Goal: Task Accomplishment & Management: Manage account settings

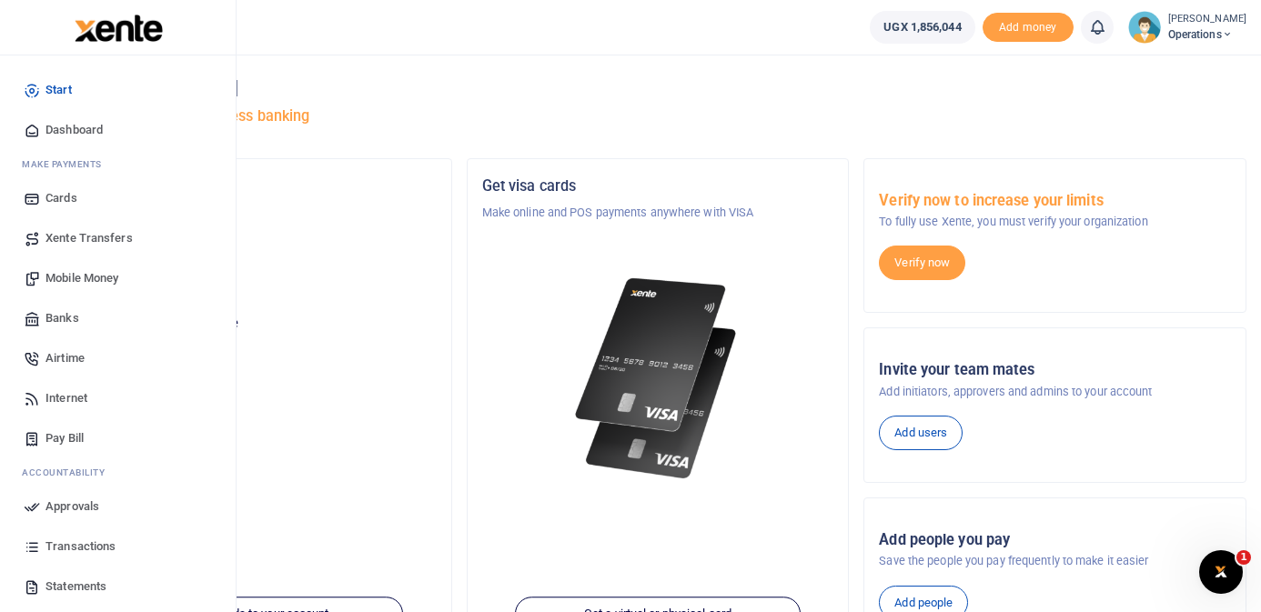
click at [89, 274] on span "Mobile Money" at bounding box center [81, 278] width 73 height 18
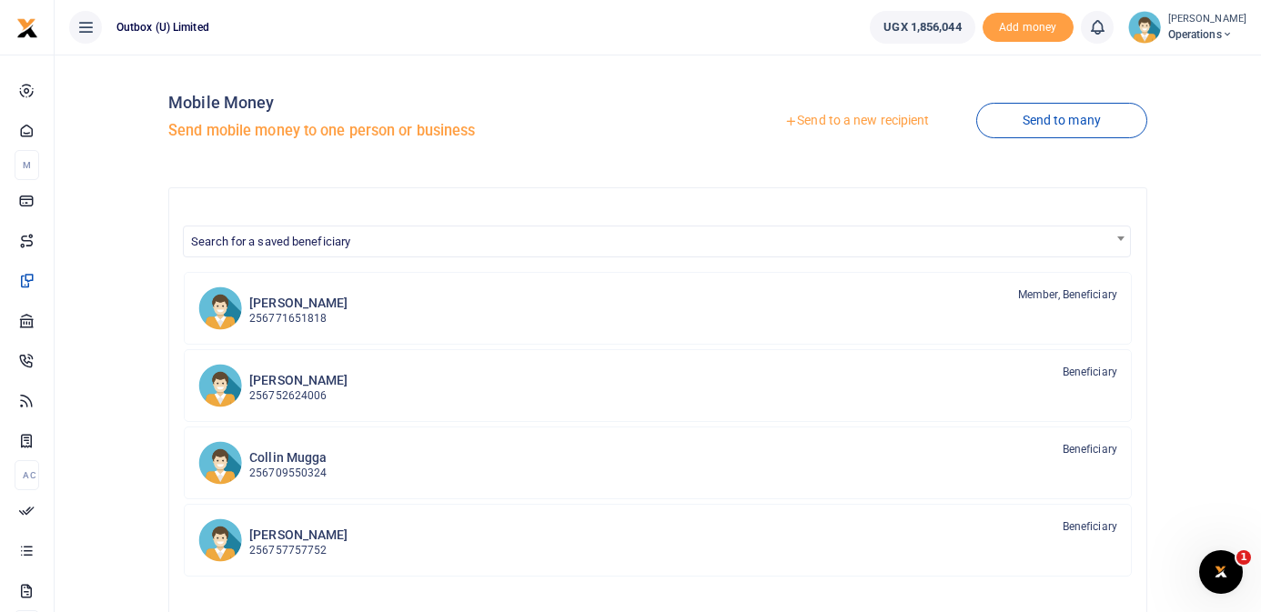
click at [832, 118] on link "Send to a new recipient" at bounding box center [856, 121] width 237 height 33
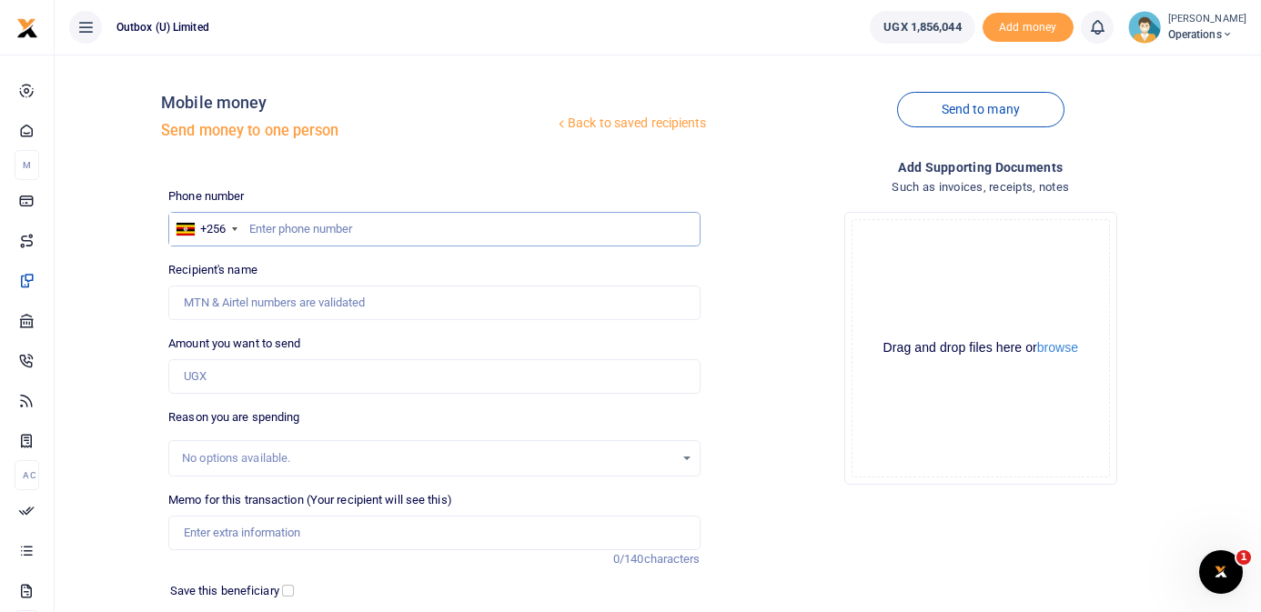
click at [357, 227] on input "text" at bounding box center [433, 229] width 531 height 35
type input "704984636"
click at [415, 147] on div "Mobile money Send money to one person" at bounding box center [357, 121] width 393 height 56
type input "Paul Mujabi"
click at [314, 377] on input "Amount you want to send" at bounding box center [433, 376] width 531 height 35
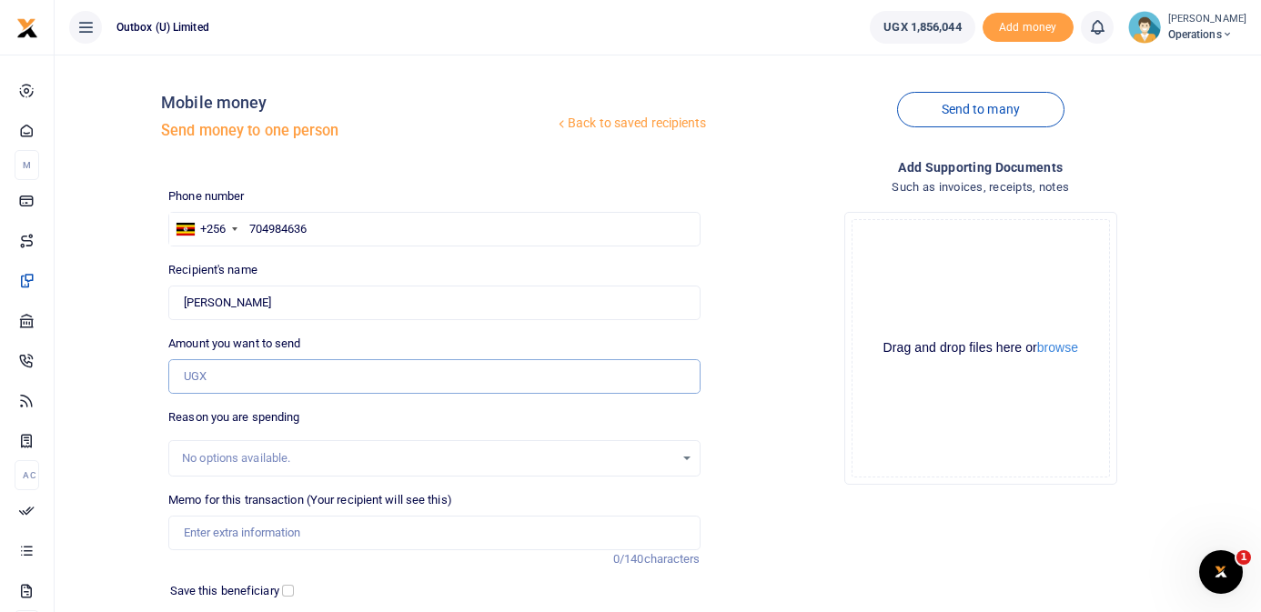
click at [314, 377] on input "Amount you want to send" at bounding box center [433, 376] width 531 height 35
type input "30,000"
click at [921, 546] on div "Add supporting Documents Such as invoices, receipts, notes Drop your files here…" at bounding box center [981, 442] width 546 height 570
click at [402, 531] on input "Memo for this transaction (Your recipient will see this)" at bounding box center [433, 533] width 531 height 35
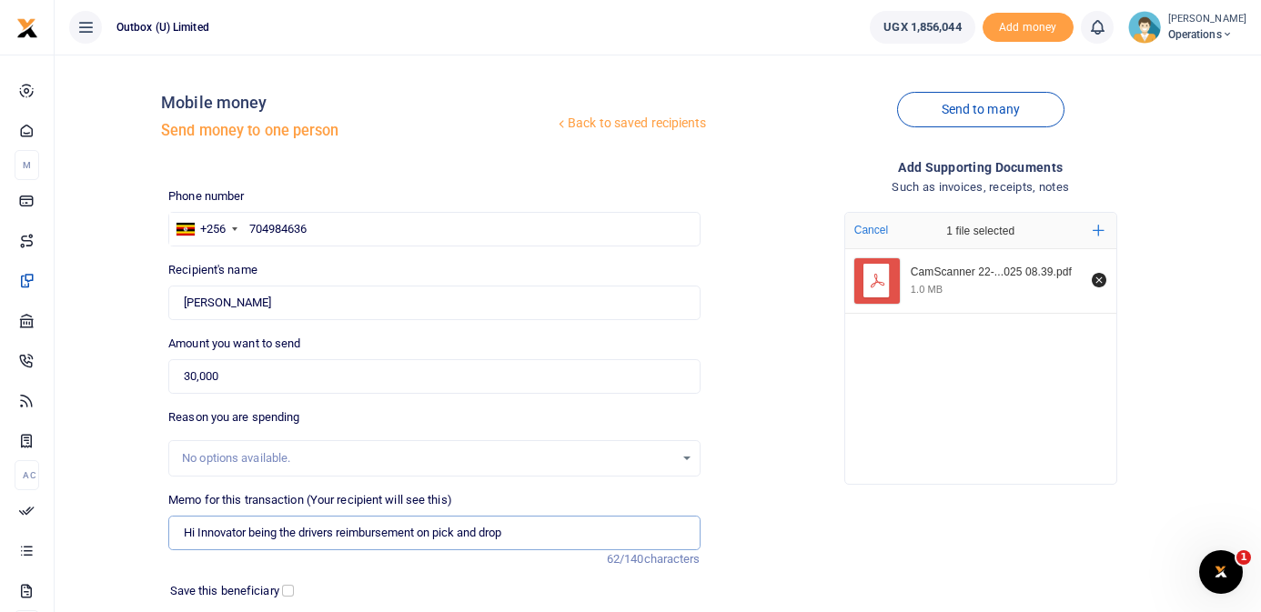
click at [442, 531] on input "Hi Innovator being the drivers reimbursement on pick and drop" at bounding box center [433, 533] width 531 height 35
click at [440, 534] on input "Hi Innovator being the drivers reimbursement on the company car pick and drop" at bounding box center [433, 533] width 531 height 35
click at [343, 534] on input "Hi Innovator being the drivers reimbursement on the company car pick and drop" at bounding box center [433, 533] width 531 height 35
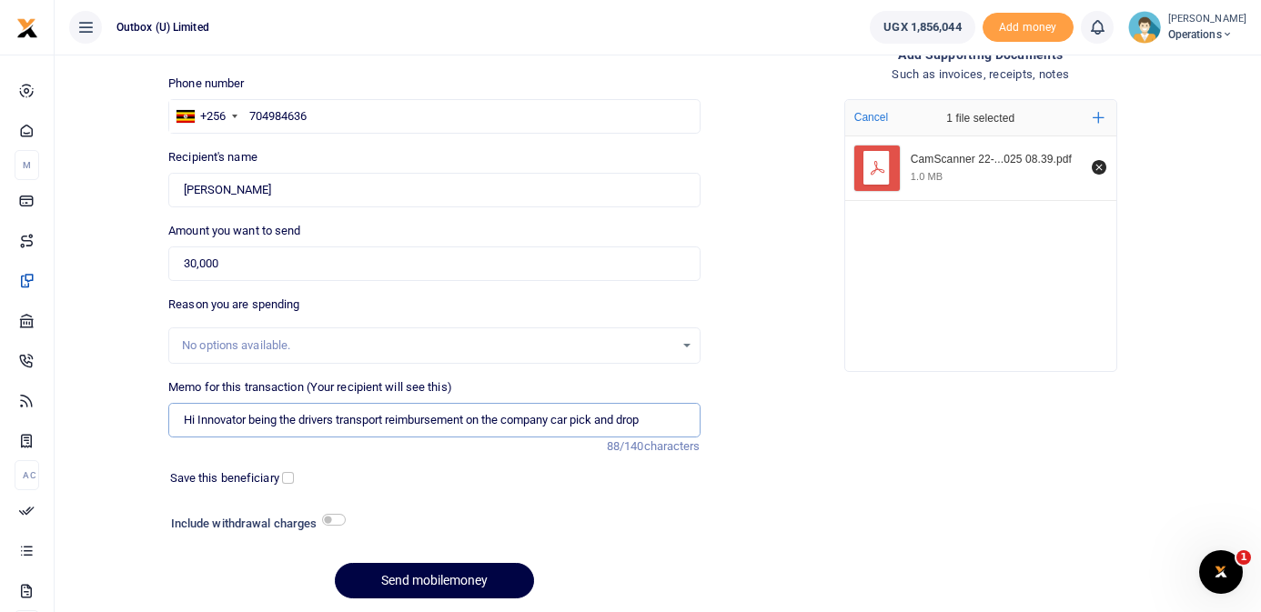
scroll to position [176, 0]
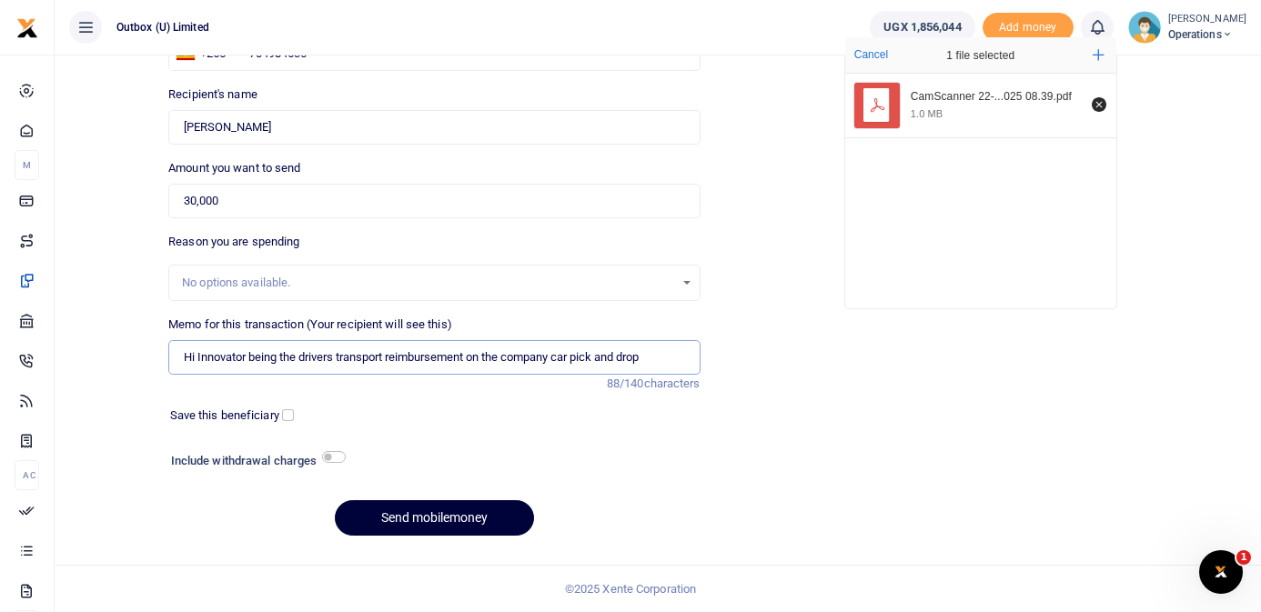
type input "Hi Innovator being the drivers transport reimbursement on the company car pick …"
click at [443, 515] on button "Send mobilemoney" at bounding box center [434, 517] width 199 height 35
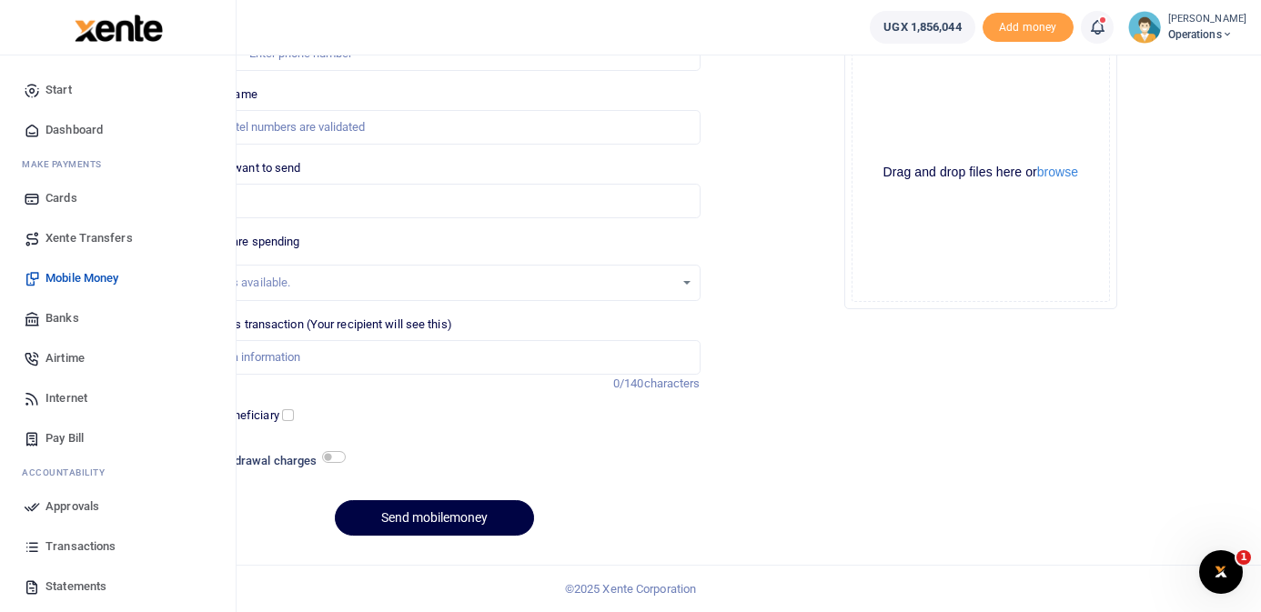
click at [65, 132] on span "Dashboard" at bounding box center [73, 130] width 57 height 18
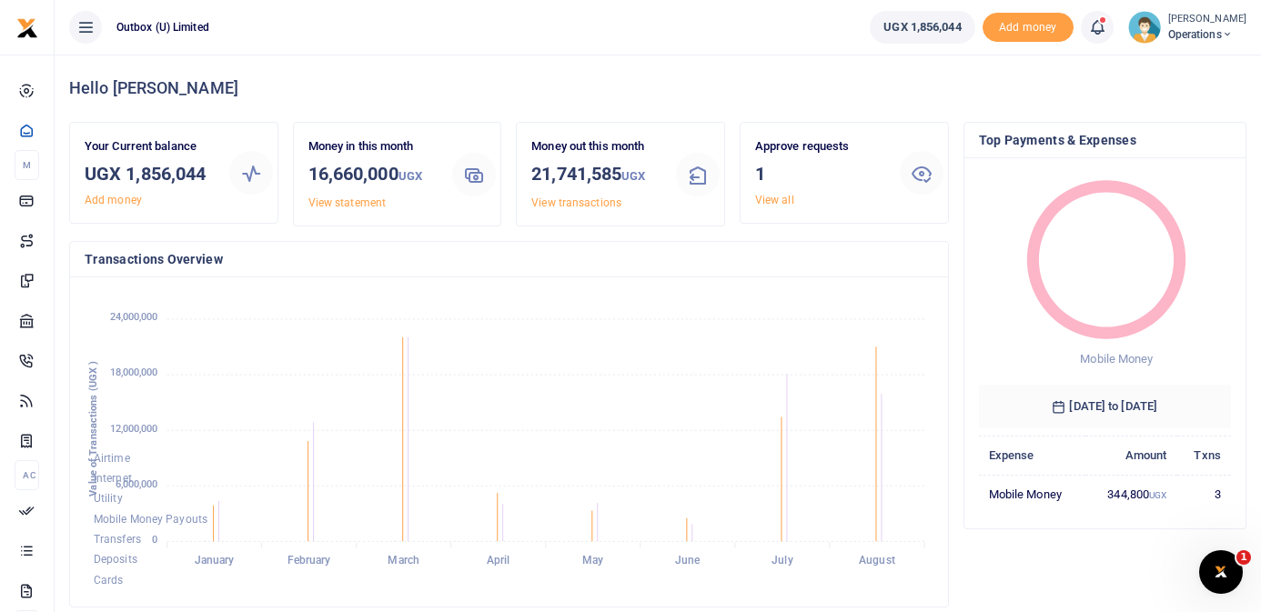
click at [783, 200] on link "View all" at bounding box center [774, 200] width 39 height 13
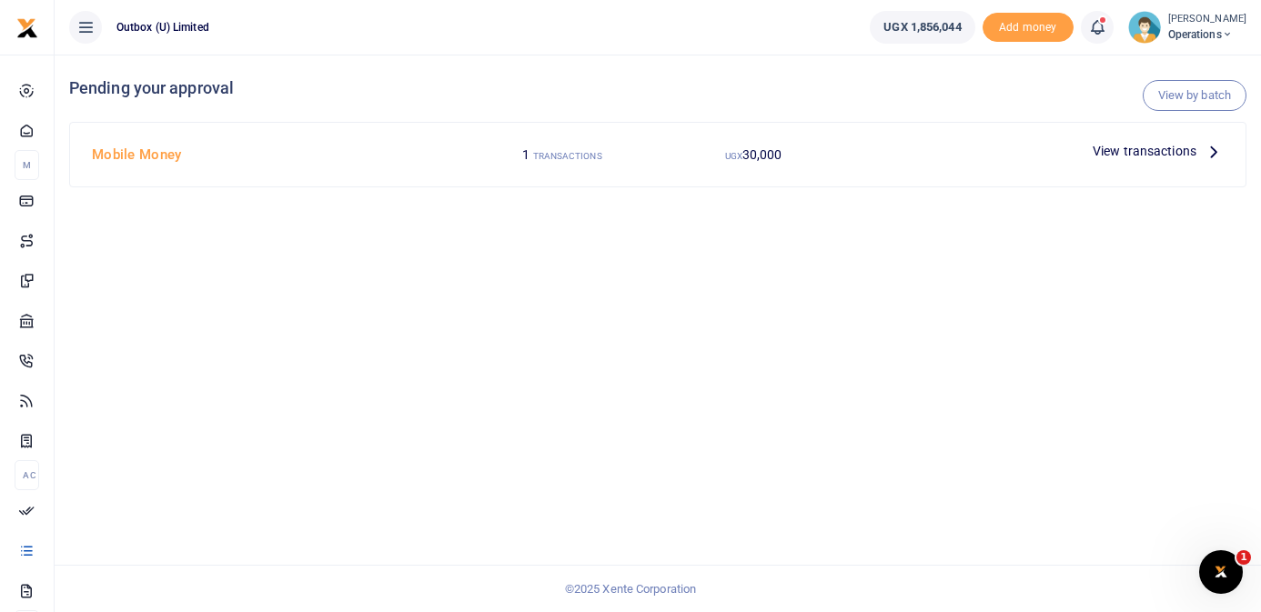
click at [1216, 151] on icon at bounding box center [1214, 151] width 20 height 20
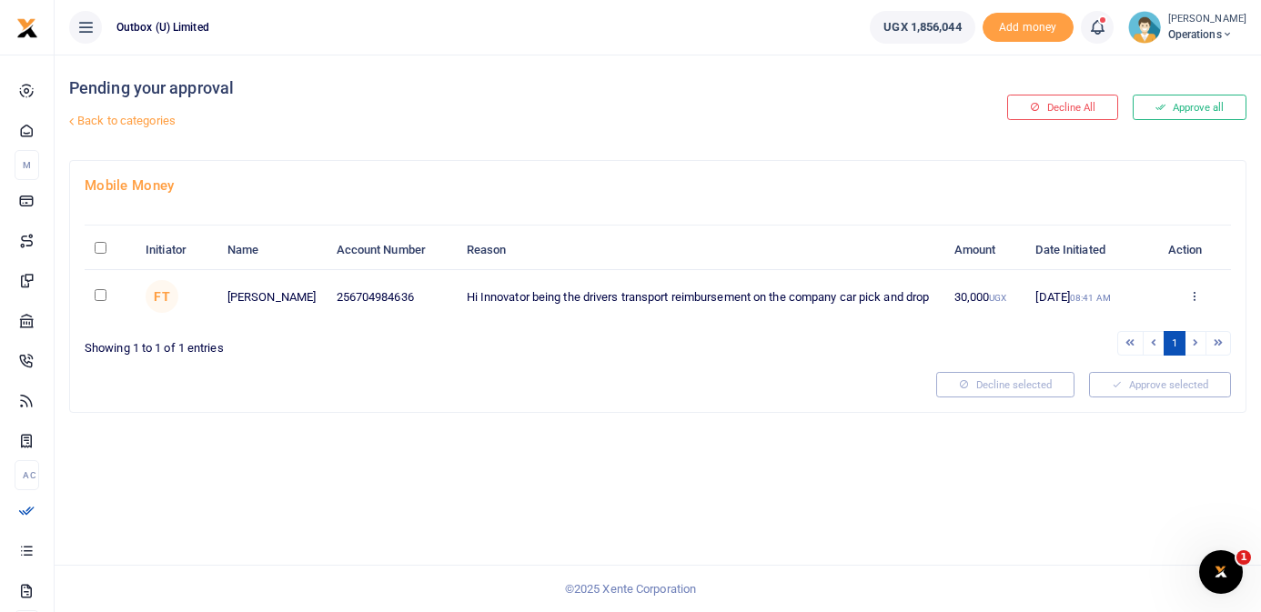
click at [1195, 296] on icon at bounding box center [1194, 295] width 12 height 13
click at [1137, 323] on link "Approve" at bounding box center [1128, 326] width 144 height 25
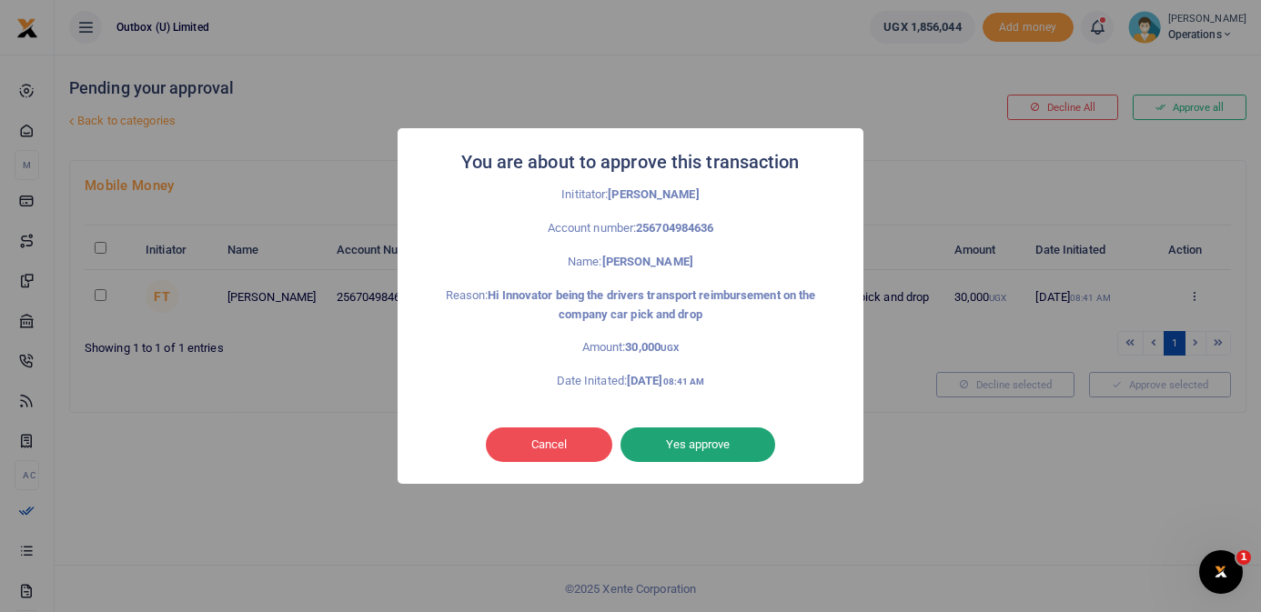
click at [730, 452] on button "Yes approve" at bounding box center [698, 445] width 155 height 35
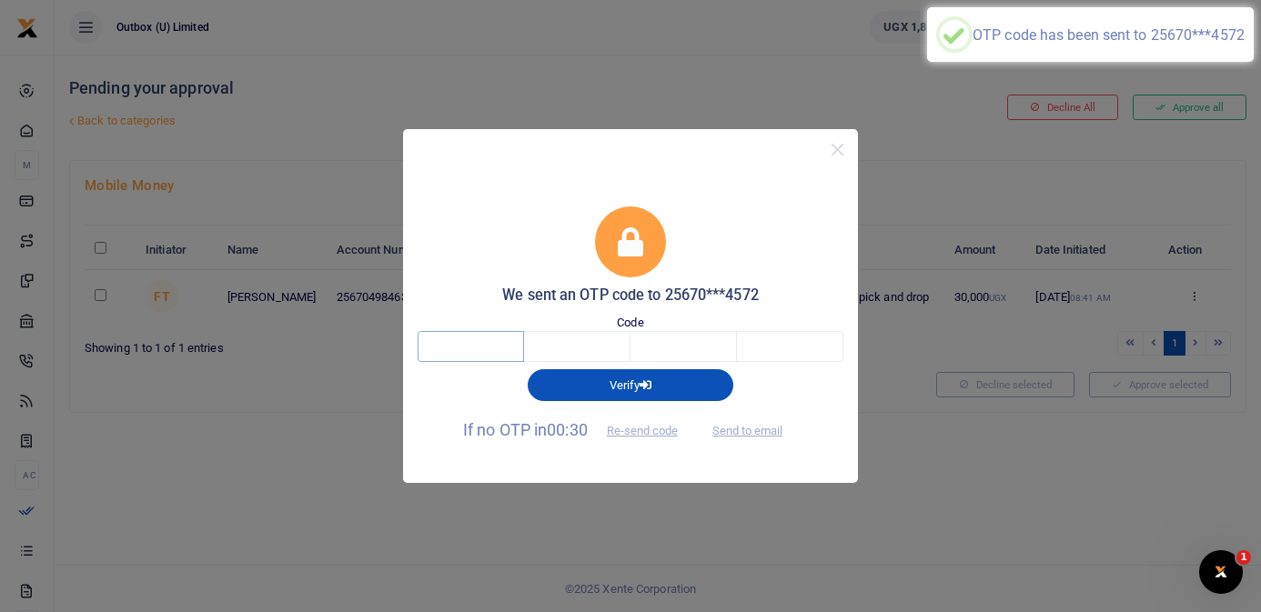
click at [502, 344] on input "text" at bounding box center [471, 346] width 106 height 31
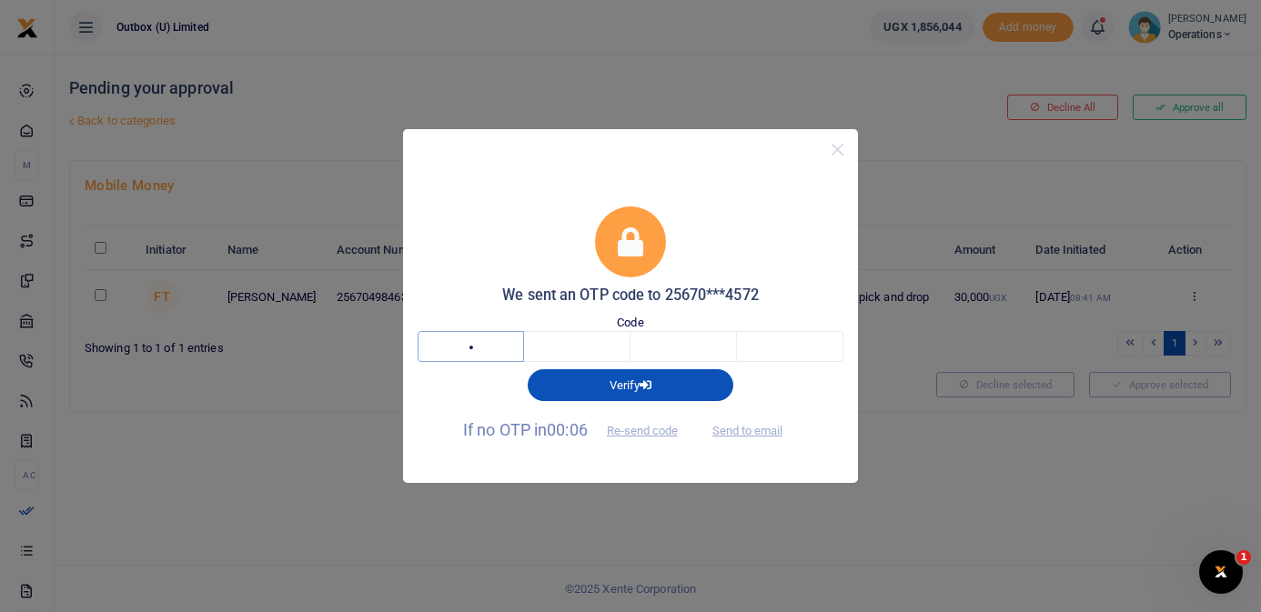
type input "5"
type input "6"
type input "2"
type input "0"
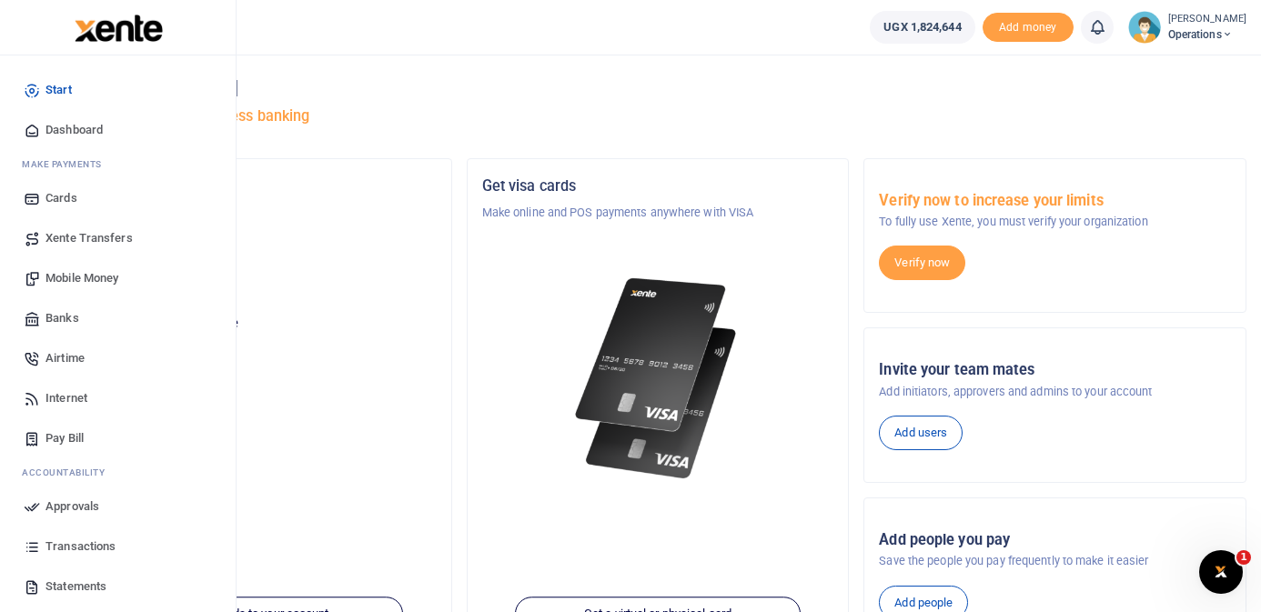
click at [94, 277] on span "Mobile Money" at bounding box center [81, 278] width 73 height 18
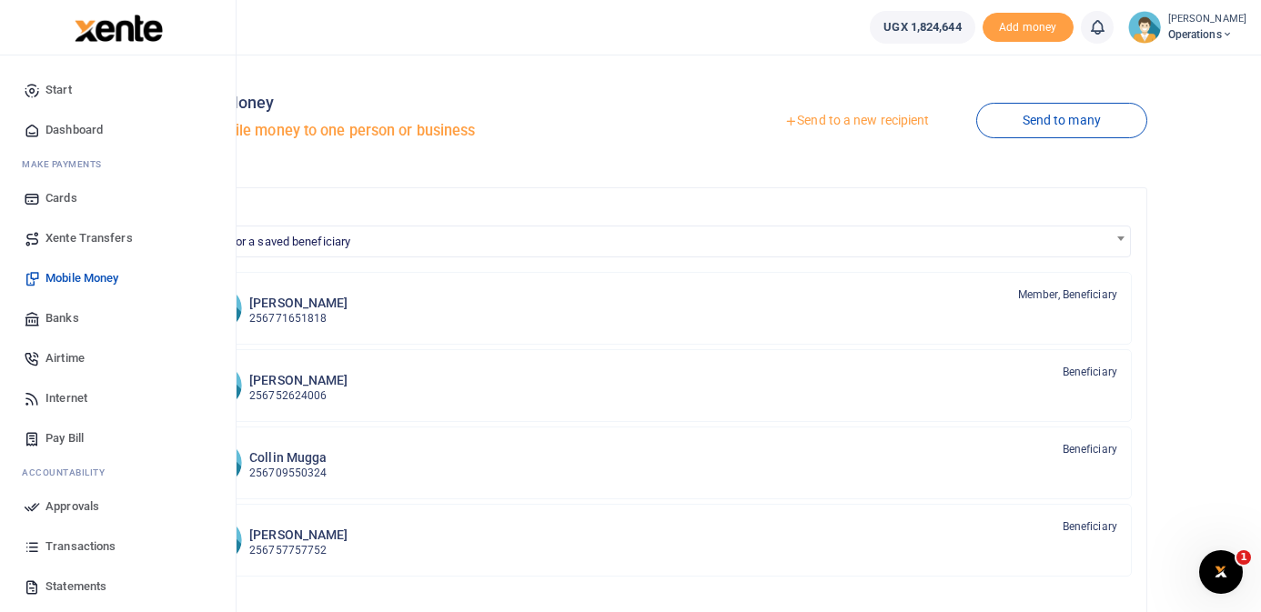
click at [53, 126] on span "Dashboard" at bounding box center [73, 130] width 57 height 18
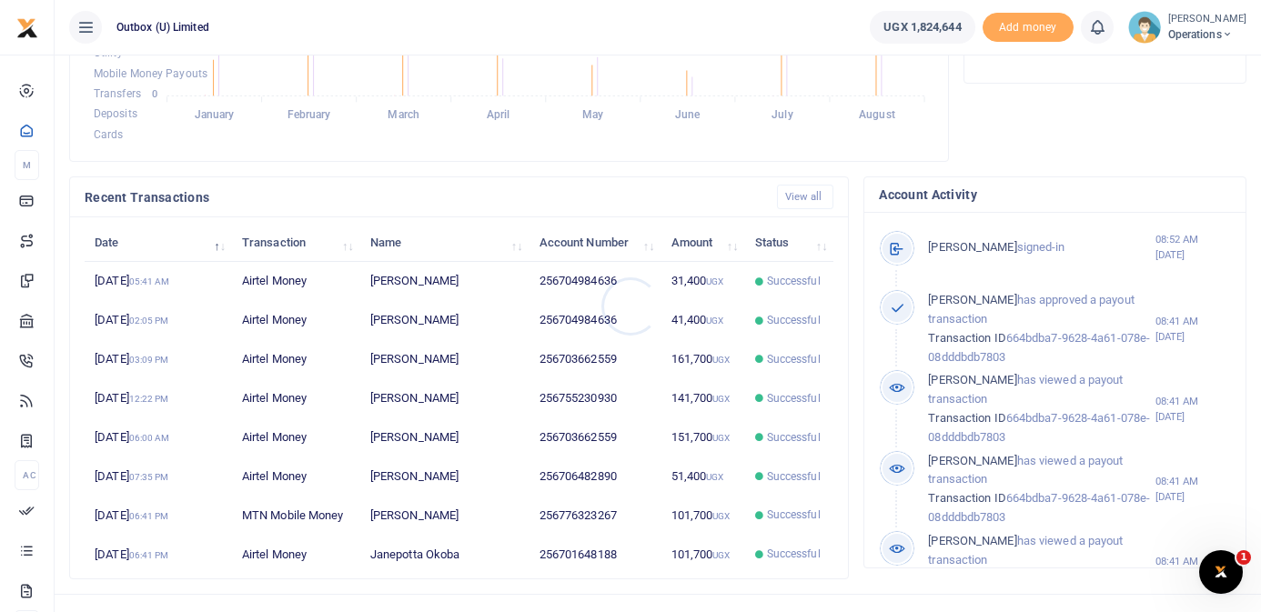
scroll to position [474, 0]
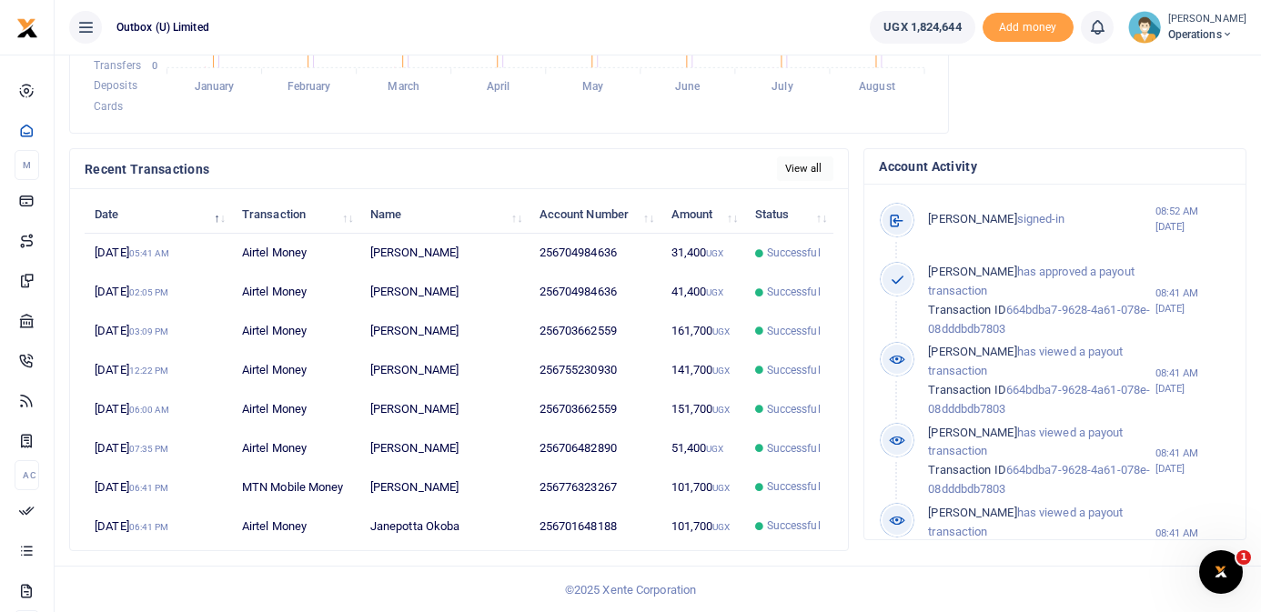
click at [793, 173] on link "View all" at bounding box center [805, 169] width 57 height 25
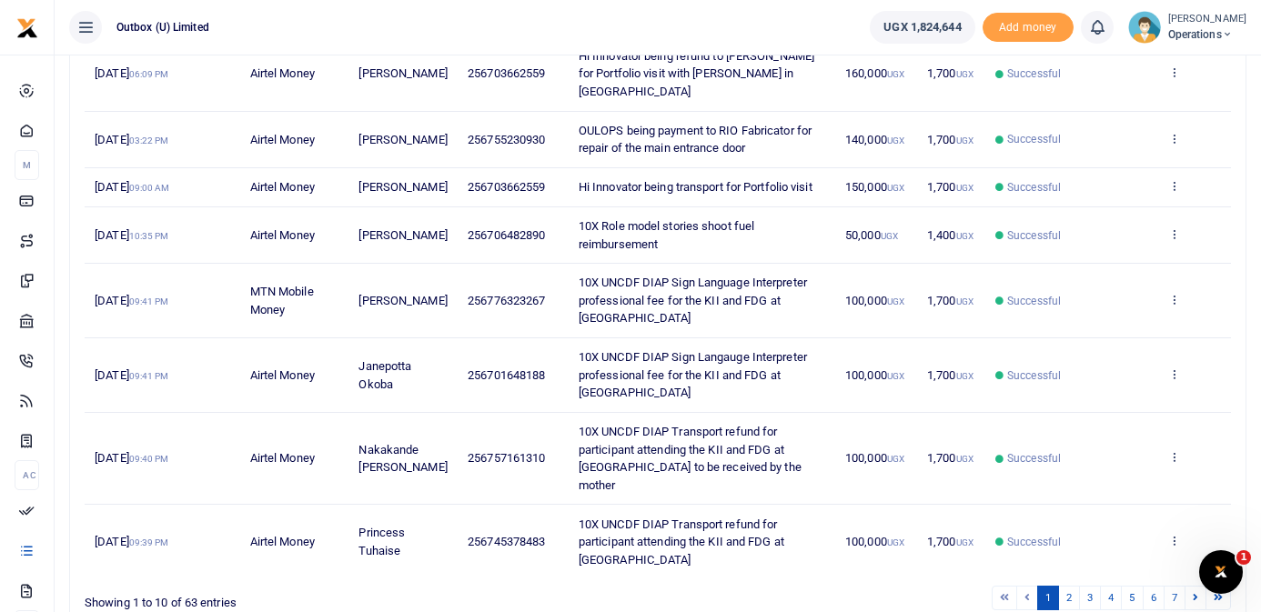
scroll to position [509, 0]
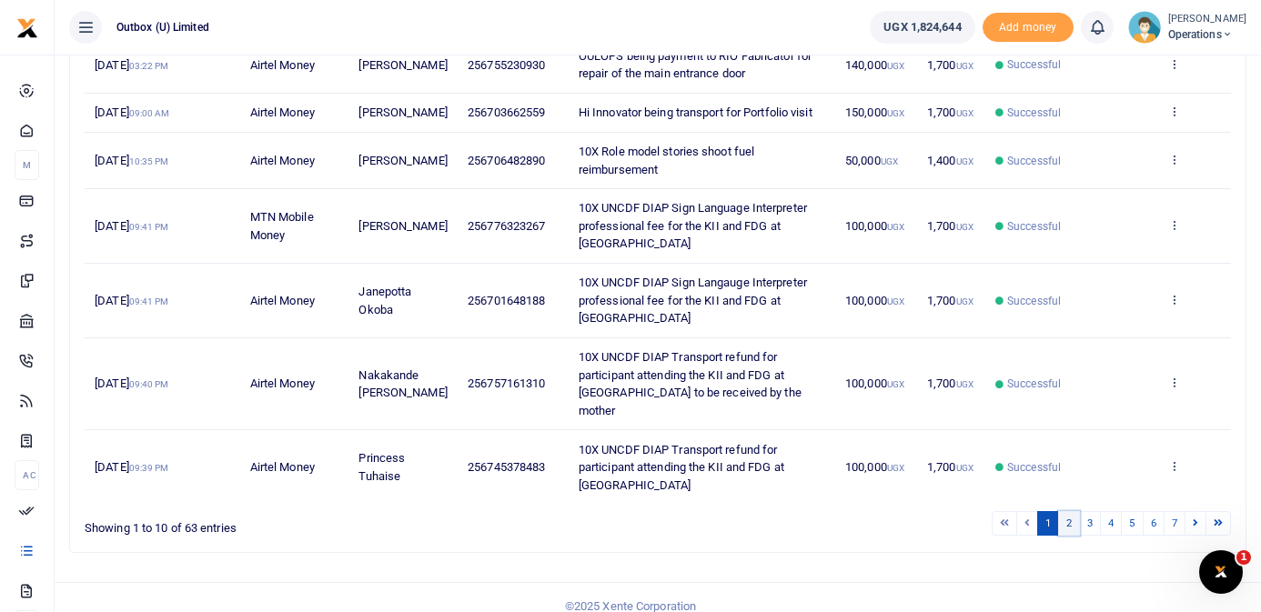
click at [1067, 511] on link "2" at bounding box center [1069, 523] width 22 height 25
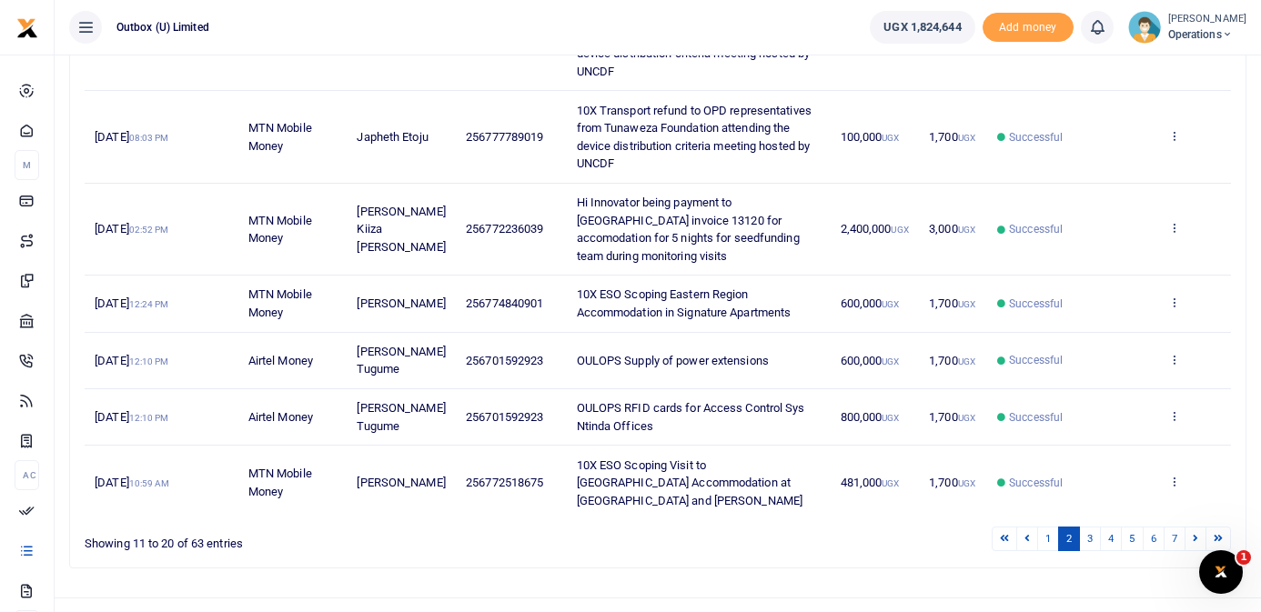
scroll to position [615, 0]
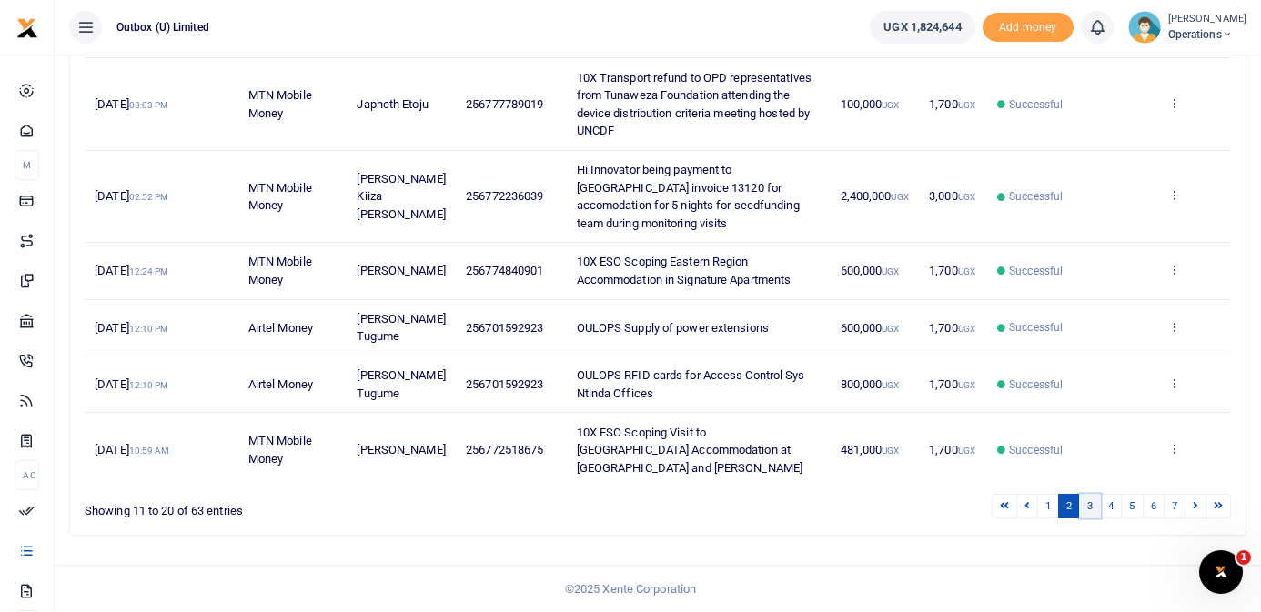
click at [1088, 500] on link "3" at bounding box center [1090, 506] width 22 height 25
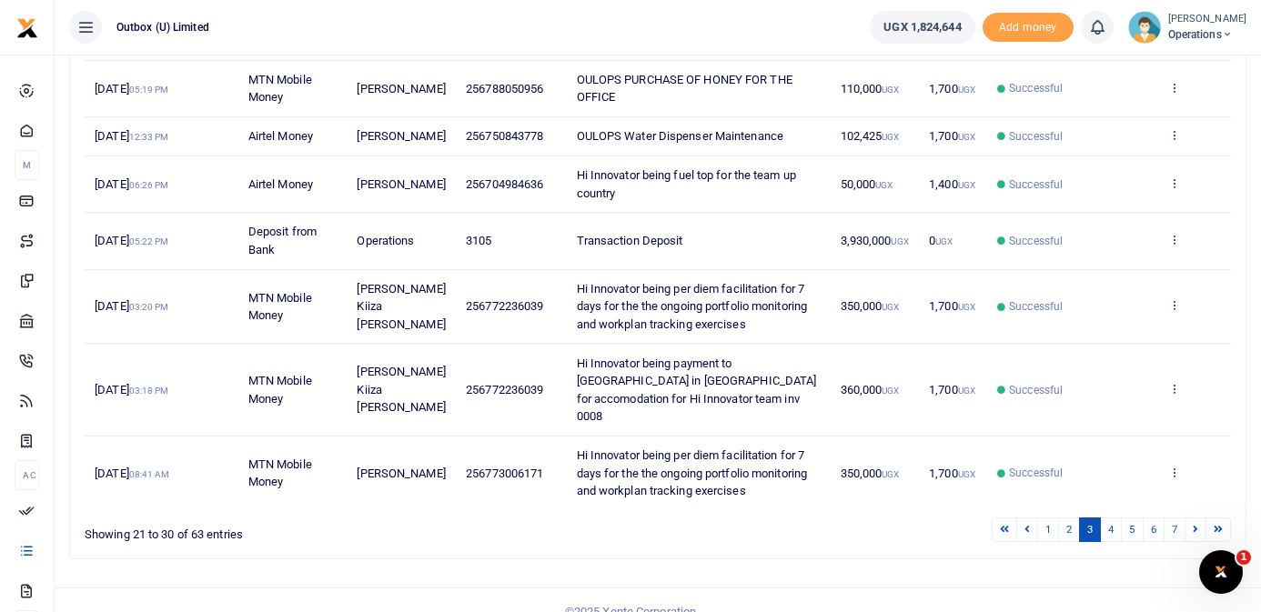
scroll to position [471, 0]
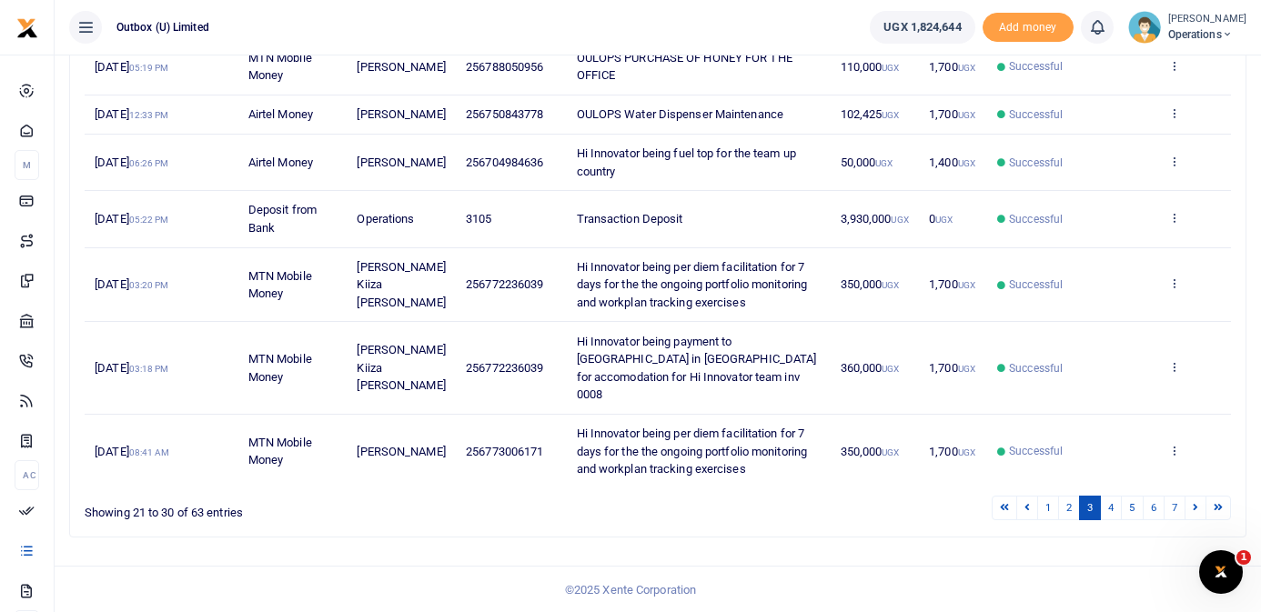
click at [758, 289] on span "Hi Innovator being per diem facilitation for 7 days for the the ongoing portfol…" at bounding box center [692, 284] width 231 height 49
click at [1178, 289] on icon at bounding box center [1174, 283] width 12 height 13
click at [1124, 328] on link "View details" at bounding box center [1108, 331] width 144 height 25
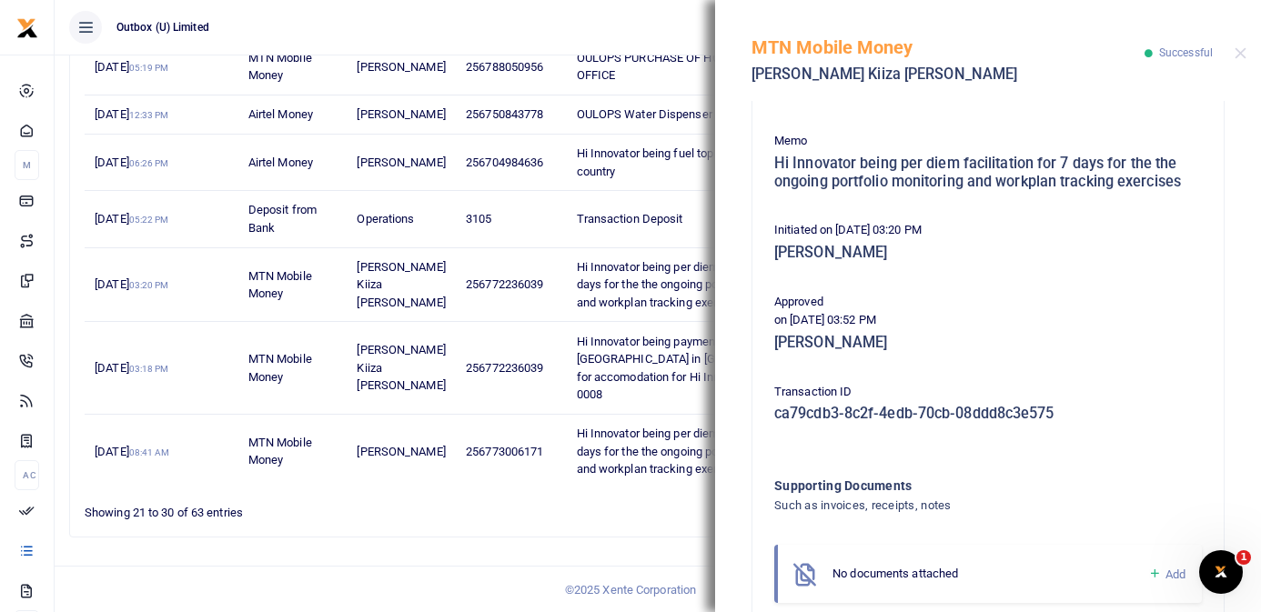
scroll to position [373, 0]
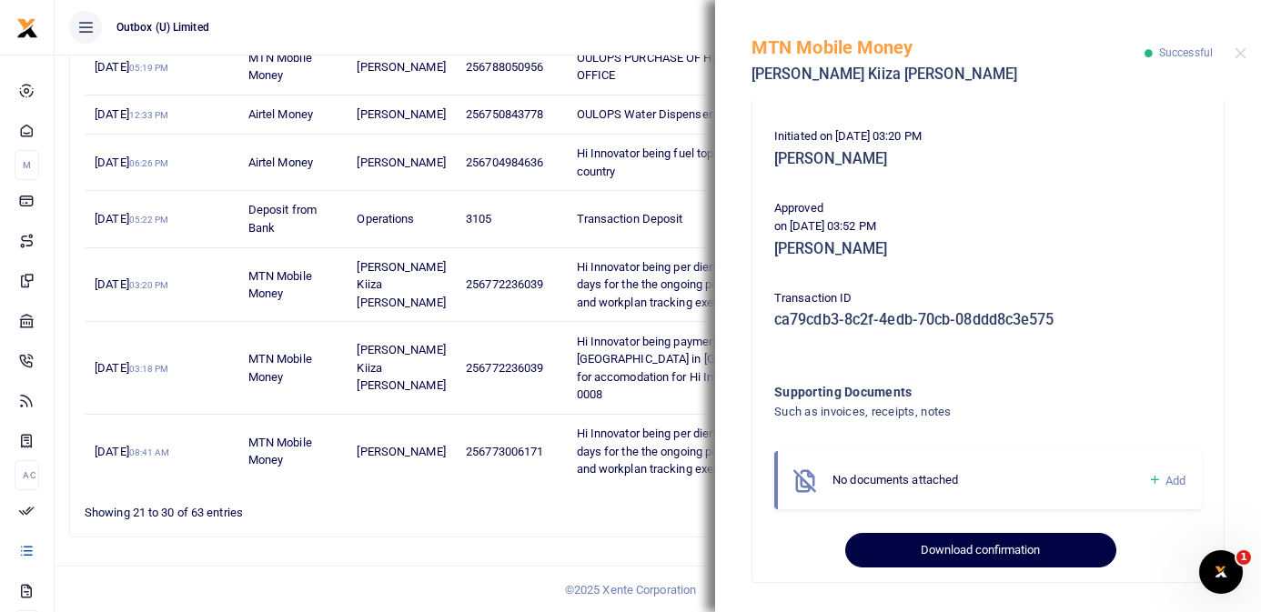
click at [995, 550] on button "Download confirmation" at bounding box center [980, 550] width 270 height 35
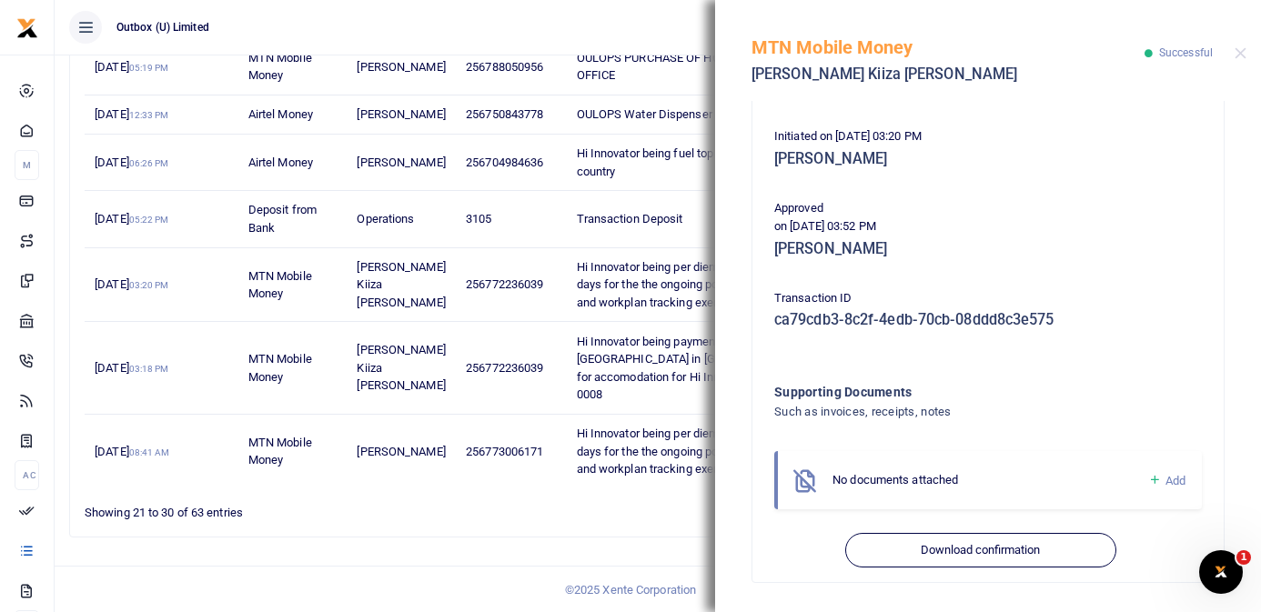
click at [580, 532] on div "Search: Date Transaction Name Account Number Memo Amount Fees Status Action 13t…" at bounding box center [658, 164] width 1176 height 745
click at [1238, 56] on button "Close" at bounding box center [1241, 53] width 12 height 12
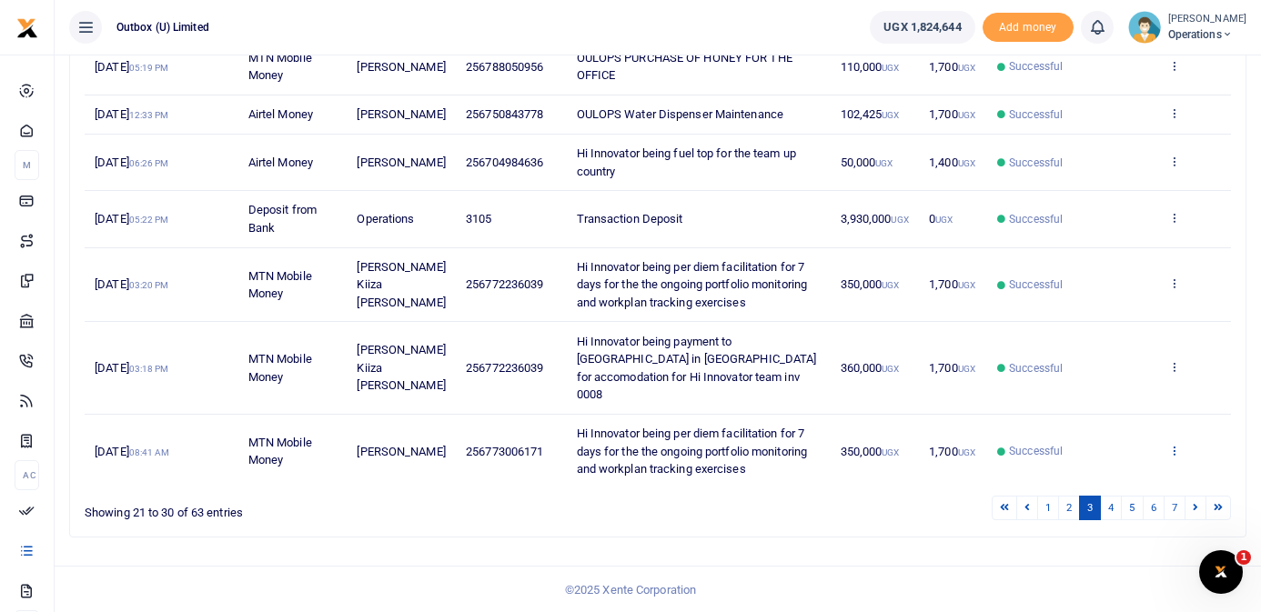
click at [1178, 451] on icon at bounding box center [1174, 450] width 12 height 13
click at [1097, 377] on link "View details" at bounding box center [1108, 381] width 144 height 25
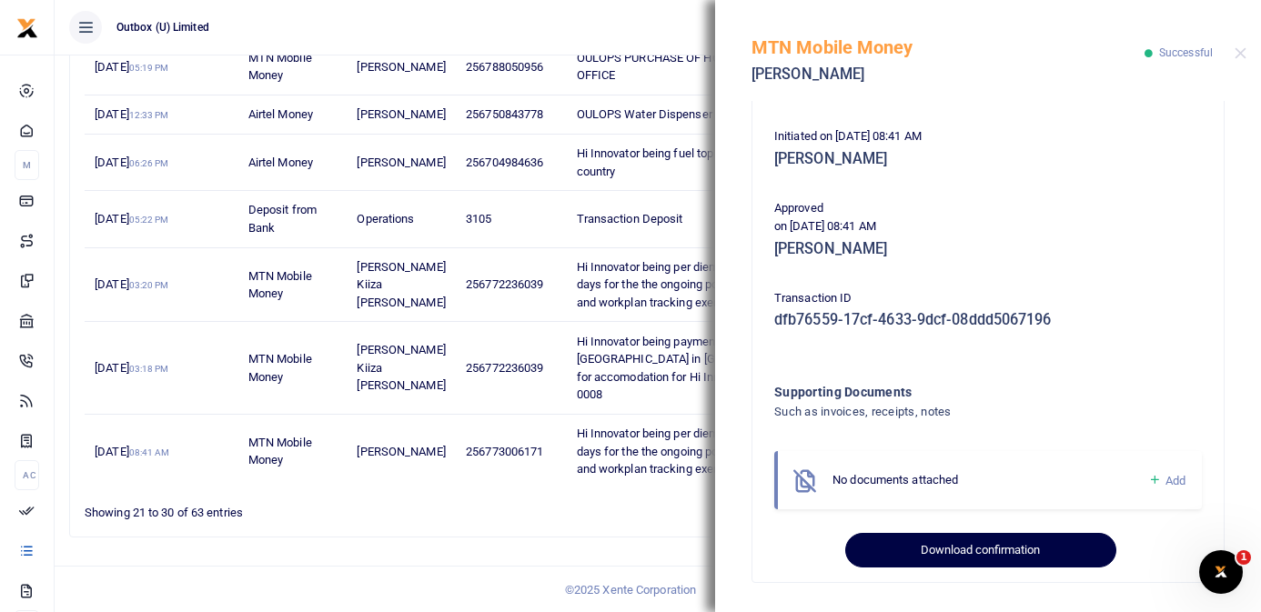
click at [960, 553] on button "Download confirmation" at bounding box center [980, 550] width 270 height 35
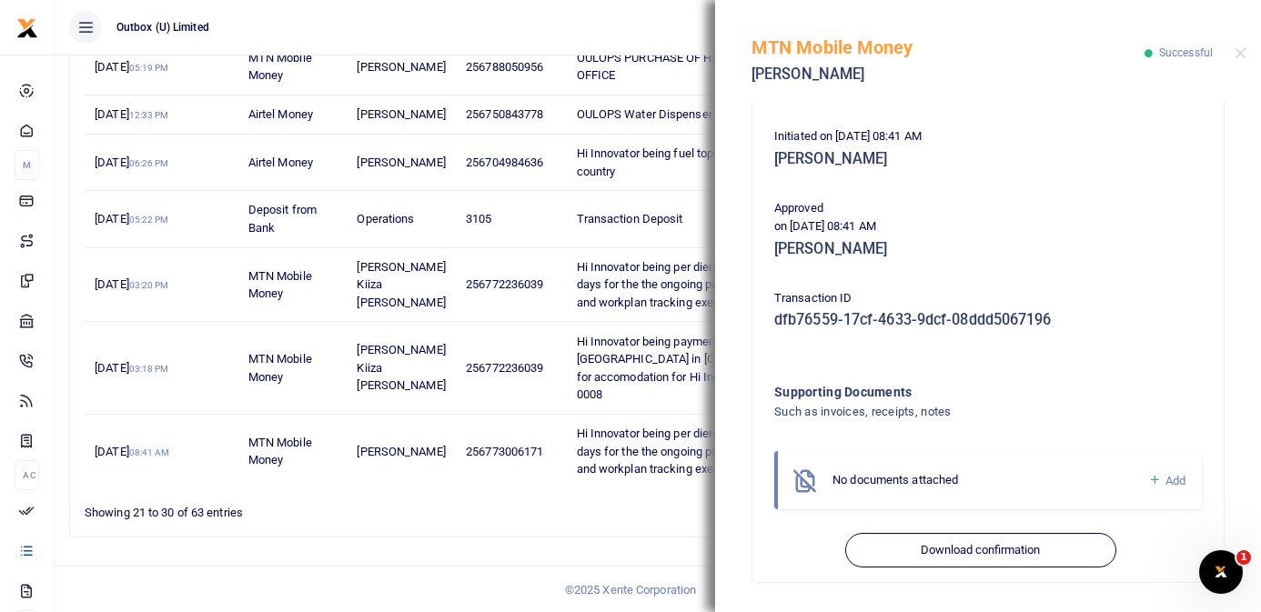
click at [558, 501] on div "Showing 21 to 30 of 63 entries" at bounding box center [324, 508] width 478 height 28
click at [1241, 55] on button "Close" at bounding box center [1241, 53] width 12 height 12
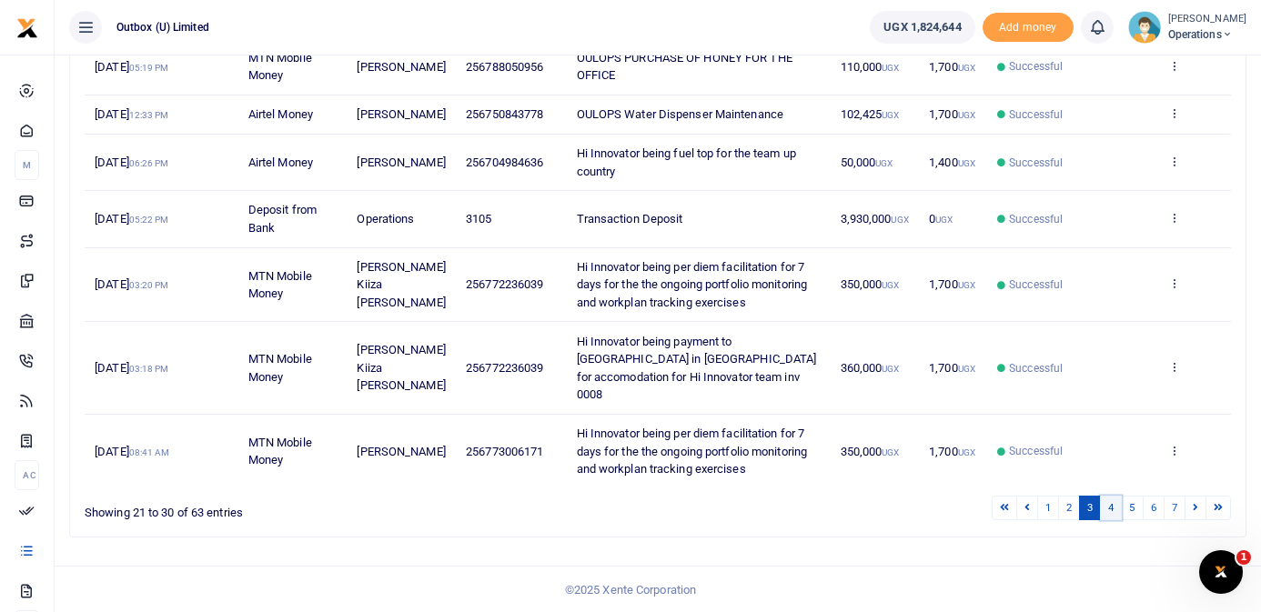
click at [1106, 510] on link "4" at bounding box center [1111, 508] width 22 height 25
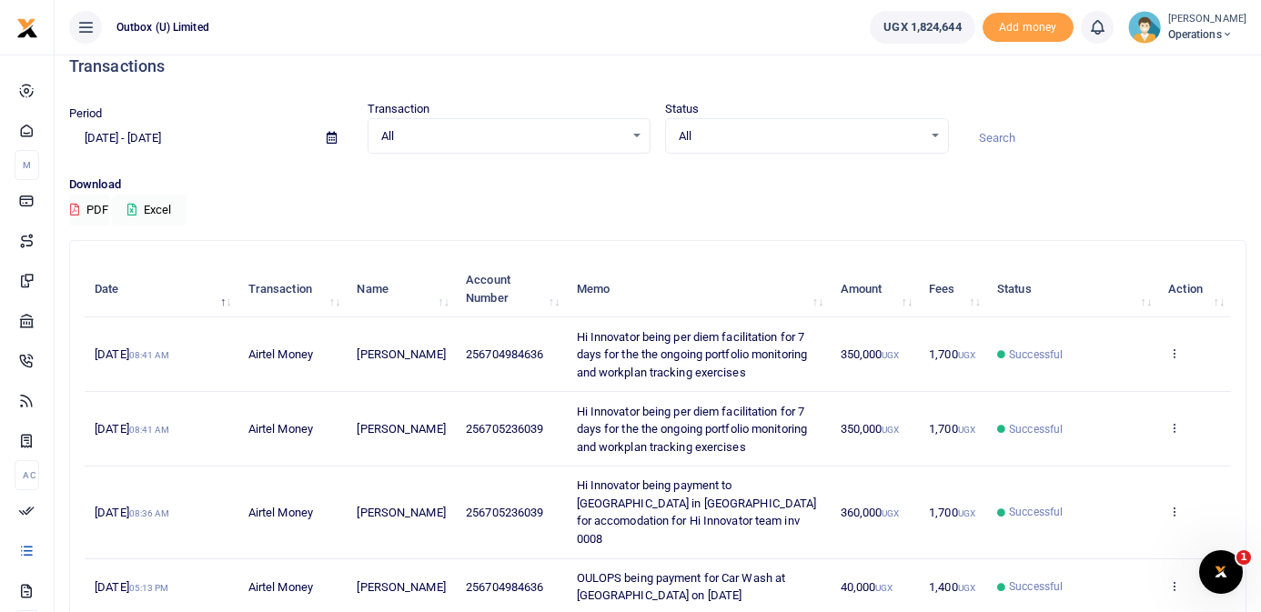
scroll to position [25, 0]
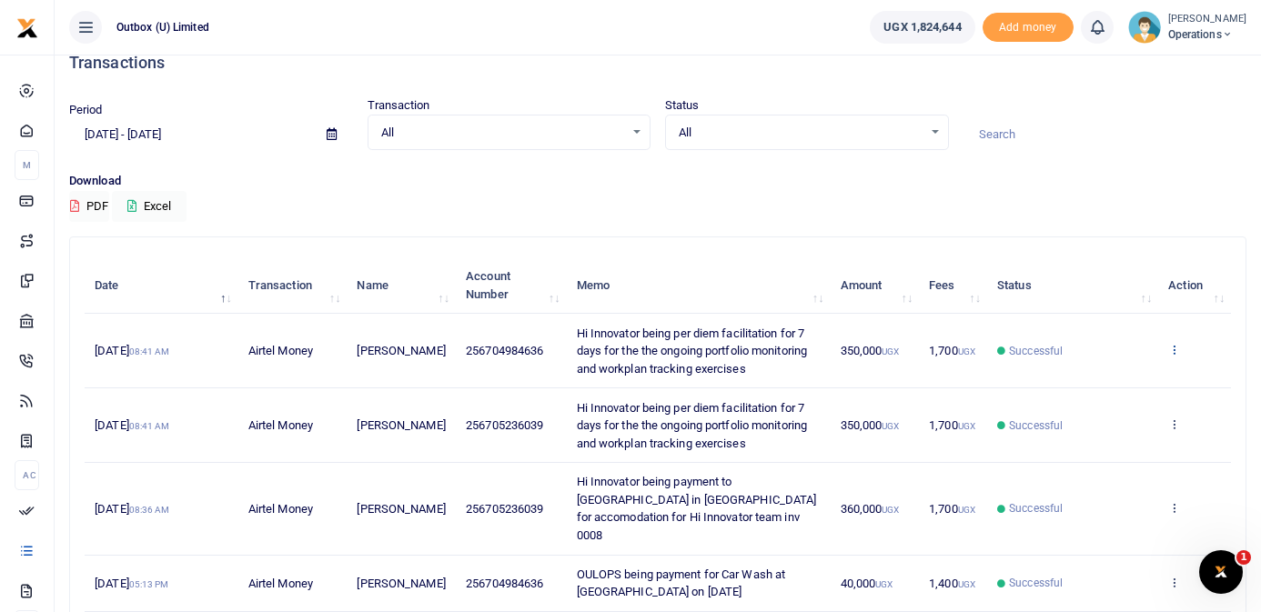
click at [1178, 348] on icon at bounding box center [1174, 349] width 12 height 13
click at [1127, 374] on link "View details" at bounding box center [1108, 380] width 144 height 25
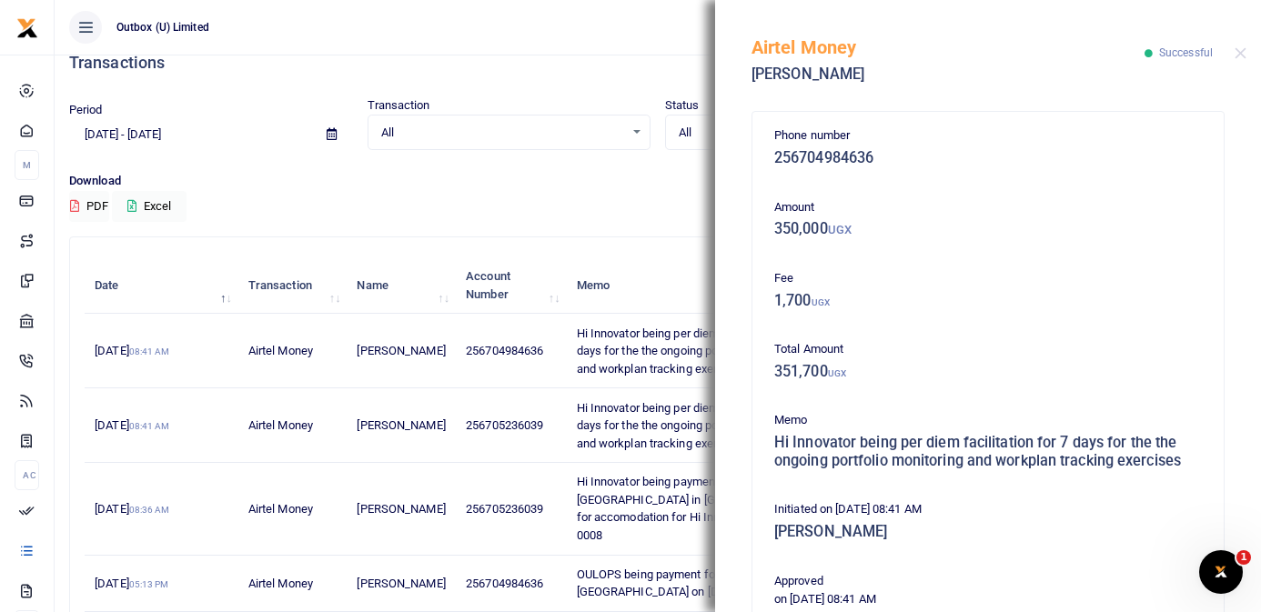
scroll to position [373, 0]
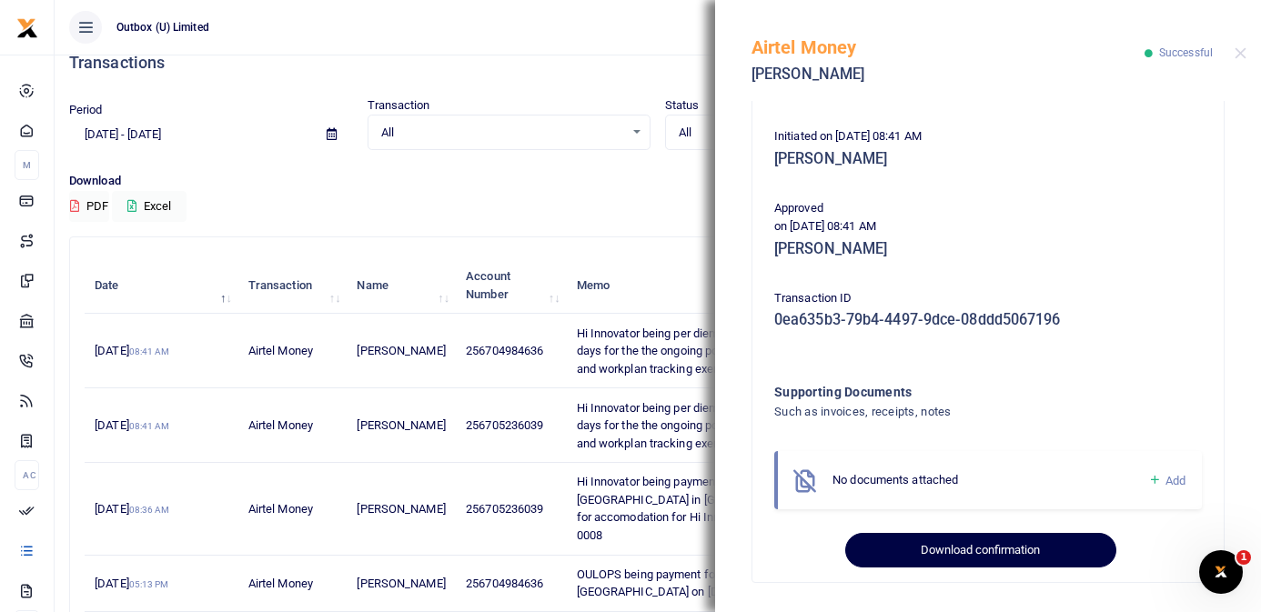
click at [991, 554] on button "Download confirmation" at bounding box center [980, 550] width 270 height 35
